Goal: Information Seeking & Learning: Understand process/instructions

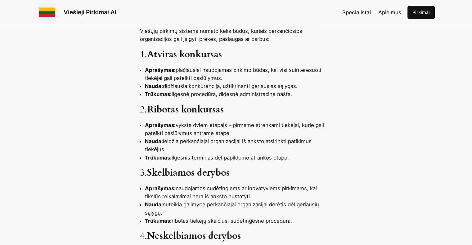
scroll to position [241, 0]
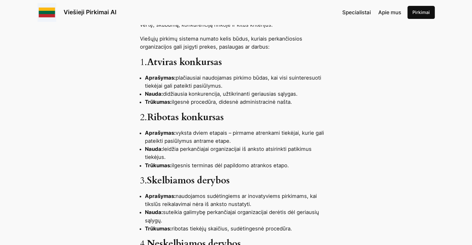
click at [298, 100] on li "Trūkumas: ilgesnė procedūra, didesnė administracinė našta." at bounding box center [238, 102] width 187 height 8
drag, startPoint x: 297, startPoint y: 101, endPoint x: 139, endPoint y: 77, distance: 160.3
copy ul "Aprašymas: plačiausiai naudojamas pirkimo būdas, kai visi suinteresuoti tiekėja…"
click at [217, 99] on li "Trūkumas: ilgesnė procedūra, didesnė administracinė našta." at bounding box center [238, 102] width 187 height 8
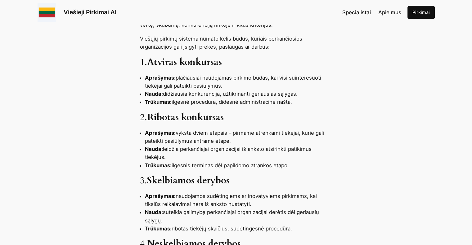
drag, startPoint x: 294, startPoint y: 102, endPoint x: 136, endPoint y: 62, distance: 163.3
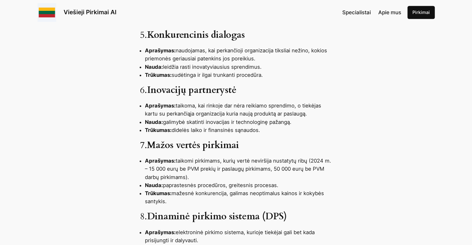
scroll to position [520, 0]
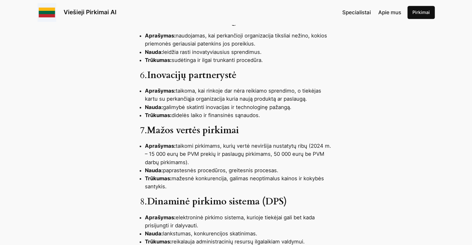
click at [177, 183] on li "Trūkumas: mažesnė konkurencija, galimas neoptimalus kainos ir kokybės santykis." at bounding box center [238, 183] width 187 height 16
drag, startPoint x: 176, startPoint y: 186, endPoint x: 140, endPoint y: 146, distance: 54.0
click at [140, 146] on ul "Aprašymas: taikomi pirkimams, kurių vertė neviršija nustatytų ribų (2024 m. – 1…" at bounding box center [236, 166] width 192 height 48
copy ul "Aprašymas: taikomi pirkimams, kurių vertė neviršija nustatytų ribų (2024 m. – 1…"
click at [168, 131] on strong "Mažos vertės pirkimai" at bounding box center [193, 130] width 92 height 12
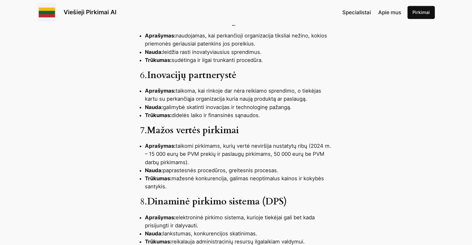
drag, startPoint x: 155, startPoint y: 136, endPoint x: 179, endPoint y: 186, distance: 55.8
click at [179, 186] on div "Viešieji pirkimai Lietuvoje vykdomi laikantis Viešųjų pirkimų įstatymo (VPĮ) ir…" at bounding box center [236, 170] width 472 height 906
copy div "Mažos vertės pirkimai Aprašymas: taikomi pirkimams, kurių vertė neviršija nusta…"
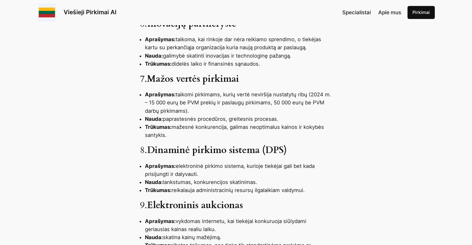
scroll to position [582, 0]
